Goal: Transaction & Acquisition: Purchase product/service

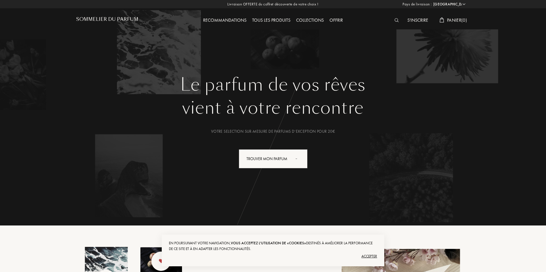
select select "FR"
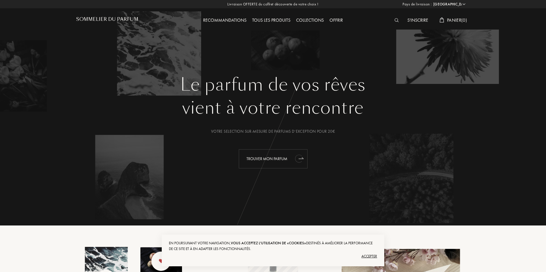
click at [284, 160] on div "Trouver mon parfum" at bounding box center [273, 158] width 69 height 19
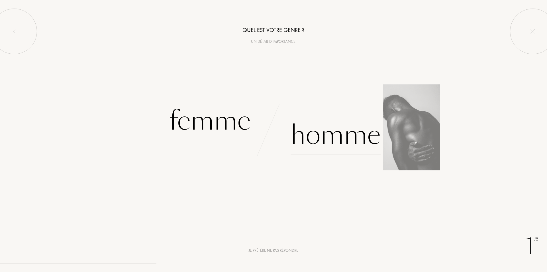
click at [317, 138] on div "Homme" at bounding box center [336, 135] width 90 height 38
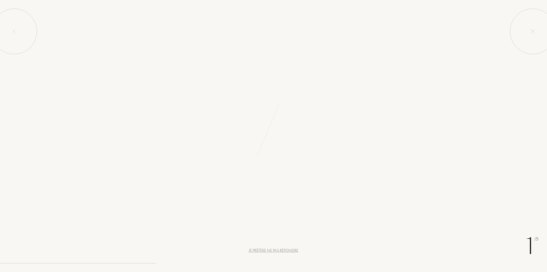
click at [283, 250] on div "Je préfère ne pas répondre" at bounding box center [274, 250] width 50 height 6
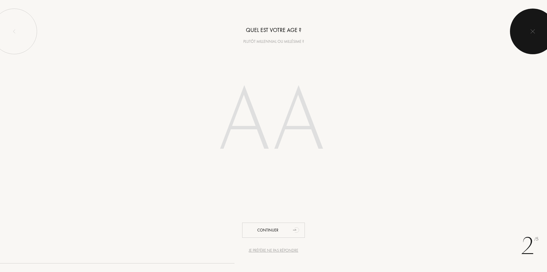
click at [531, 25] on div at bounding box center [533, 32] width 46 height 46
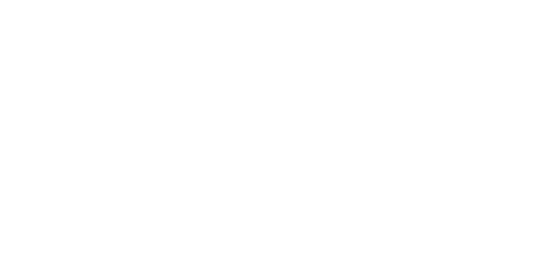
select select "FR"
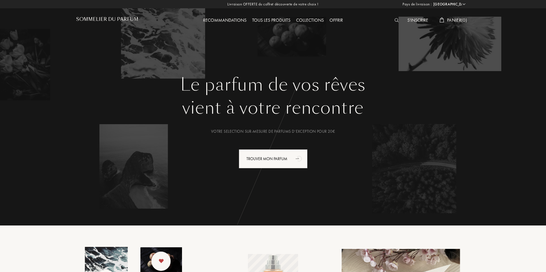
click at [395, 21] on img at bounding box center [396, 20] width 4 height 4
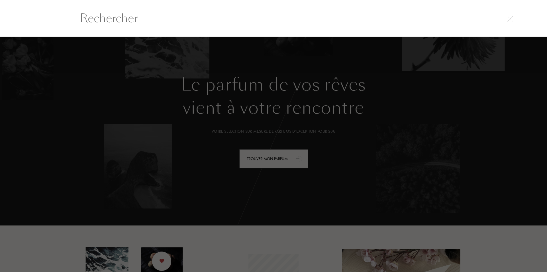
click at [512, 17] on img at bounding box center [510, 19] width 6 height 6
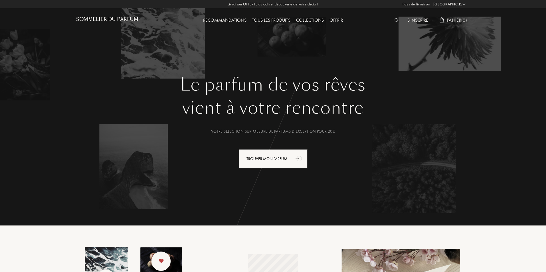
click at [394, 20] on img at bounding box center [396, 20] width 4 height 4
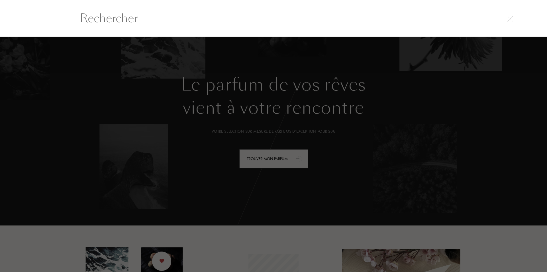
click at [394, 20] on input "text" at bounding box center [273, 18] width 411 height 17
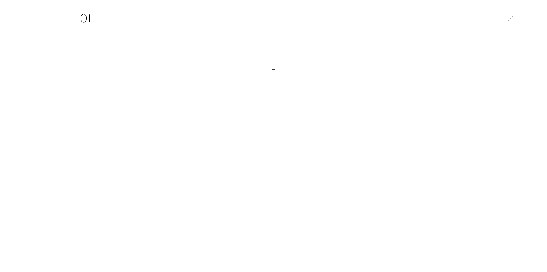
type input "0"
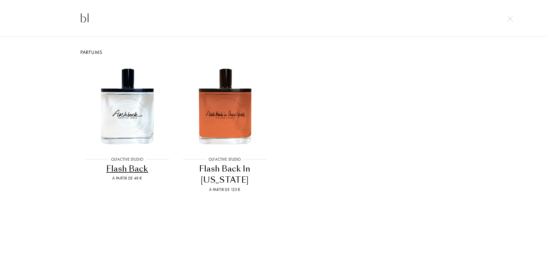
type input "b"
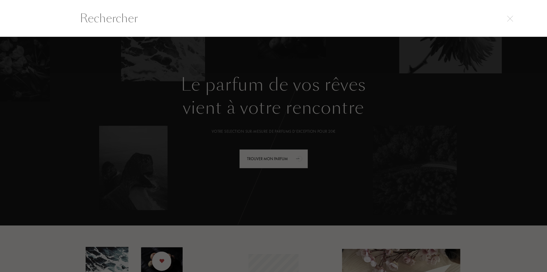
click at [381, 58] on div at bounding box center [273, 154] width 547 height 235
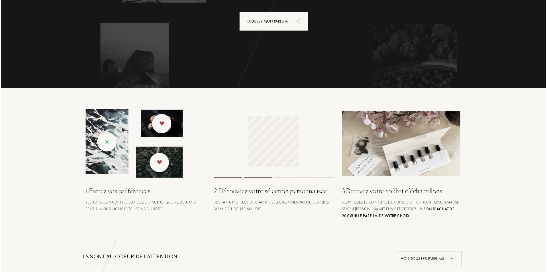
scroll to position [0, 0]
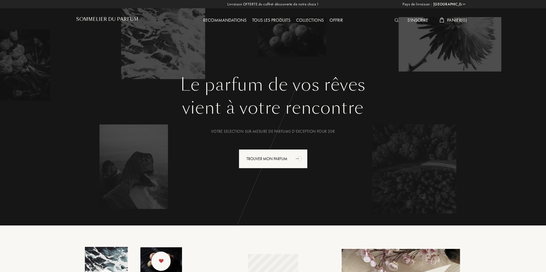
click at [396, 20] on img at bounding box center [396, 20] width 4 height 4
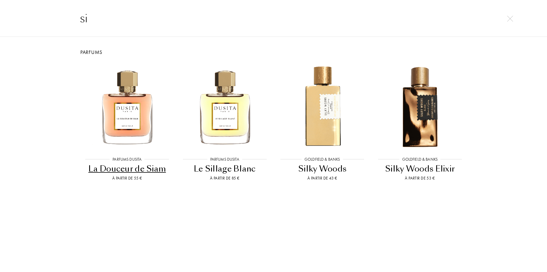
type input "si"
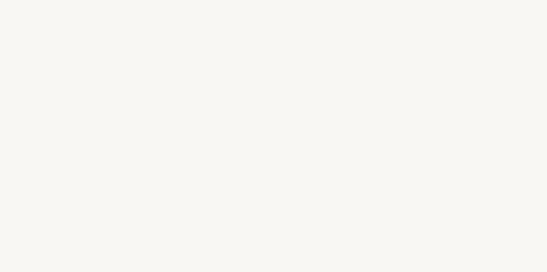
select select "FR"
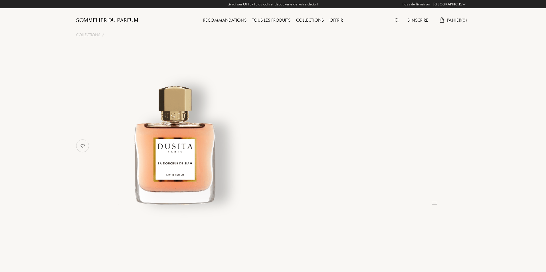
select select "4"
